Goal: Task Accomplishment & Management: Manage account settings

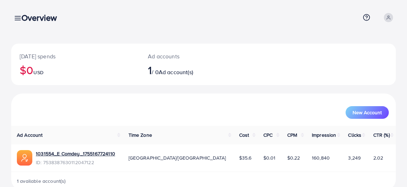
click at [389, 16] on icon at bounding box center [388, 17] width 5 height 5
click at [18, 23] on div "Overview Help Center Contact Support Term and policy About Us Profile Log out" at bounding box center [203, 17] width 385 height 19
click at [18, 18] on div "Overview" at bounding box center [42, 18] width 52 height 10
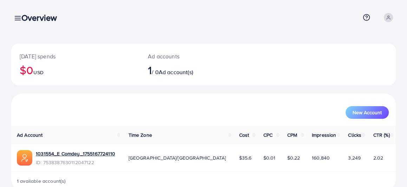
click at [18, 18] on div "Overview" at bounding box center [42, 18] width 52 height 10
click at [20, 18] on div "Overview" at bounding box center [42, 18] width 52 height 10
click at [17, 18] on div "Overview" at bounding box center [42, 18] width 52 height 10
click at [16, 19] on div "Overview" at bounding box center [42, 18] width 52 height 10
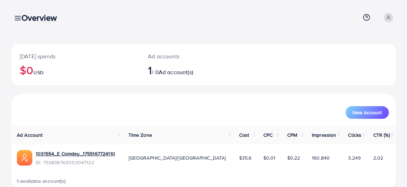
click at [16, 19] on div "Overview" at bounding box center [42, 18] width 52 height 10
click at [16, 15] on div "Overview" at bounding box center [42, 18] width 52 height 10
click at [16, 17] on div "Overview" at bounding box center [42, 18] width 52 height 10
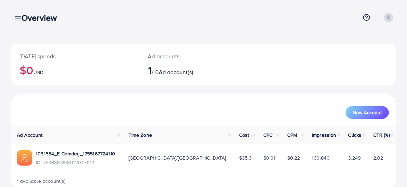
click at [16, 17] on div "Overview" at bounding box center [42, 18] width 52 height 10
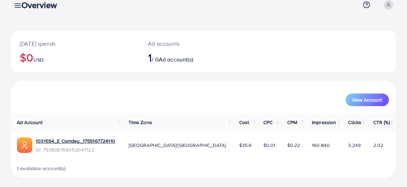
scroll to position [14, 0]
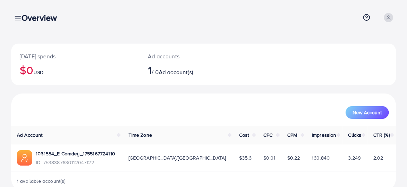
scroll to position [14, 0]
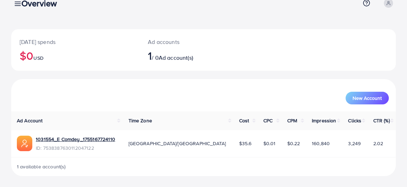
click at [16, 4] on div "Overview" at bounding box center [42, 3] width 52 height 10
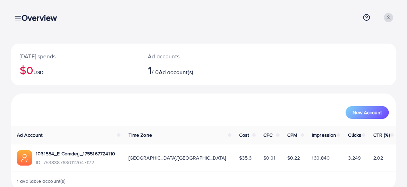
click at [16, 20] on div "Overview" at bounding box center [42, 18] width 52 height 10
click at [31, 21] on h3 "Overview" at bounding box center [41, 18] width 41 height 10
click at [18, 21] on div "Overview" at bounding box center [42, 18] width 52 height 10
click at [386, 18] on icon at bounding box center [388, 17] width 5 height 5
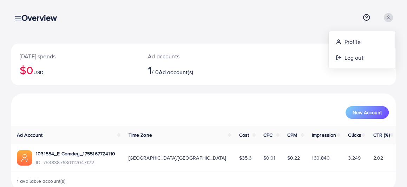
drag, startPoint x: 305, startPoint y: 28, endPoint x: 300, endPoint y: 28, distance: 5.7
click at [305, 28] on nav "Overview Help Center Contact Support Term and policy About Us Profile Log out" at bounding box center [203, 17] width 385 height 25
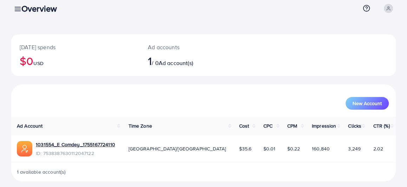
scroll to position [14, 0]
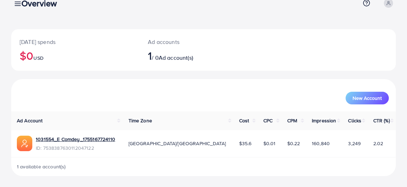
click at [30, 167] on span "1 available account(s)" at bounding box center [41, 166] width 49 height 7
click at [219, 90] on div "New Account" at bounding box center [204, 95] width 382 height 18
